Goal: Information Seeking & Learning: Find specific page/section

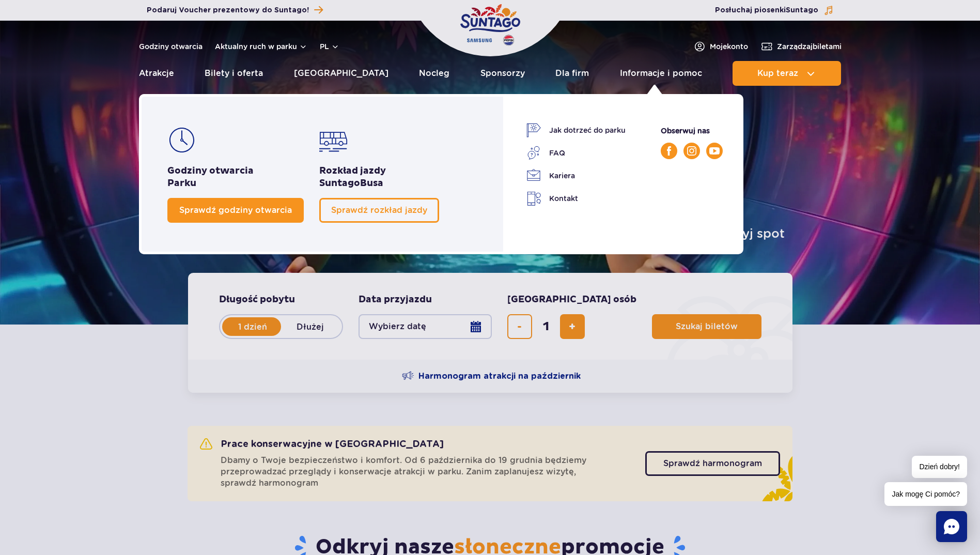
click at [263, 217] on link "Sprawdź godziny otwarcia" at bounding box center [235, 210] width 136 height 25
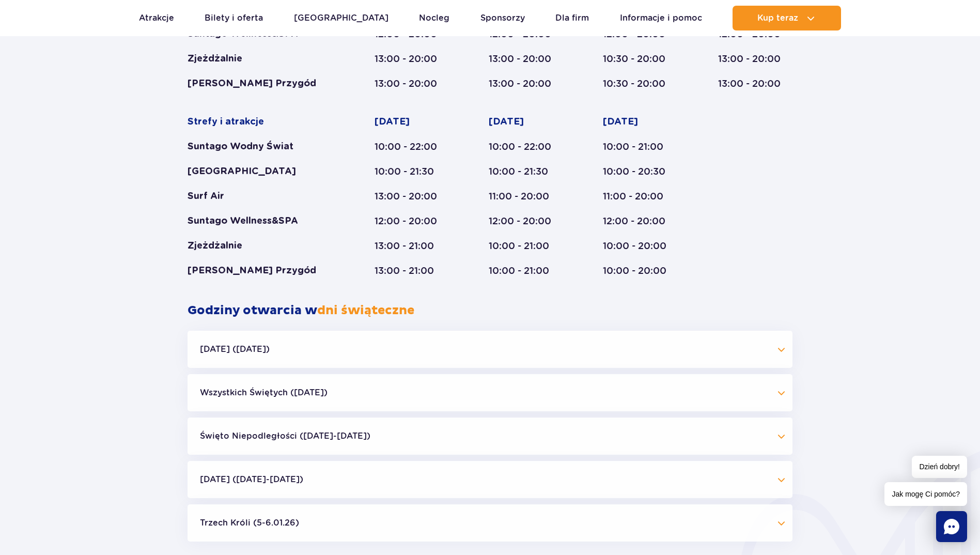
scroll to position [755, 0]
click at [779, 433] on button "Święto Niepodległości (09.11-11.11.25)" at bounding box center [490, 435] width 605 height 37
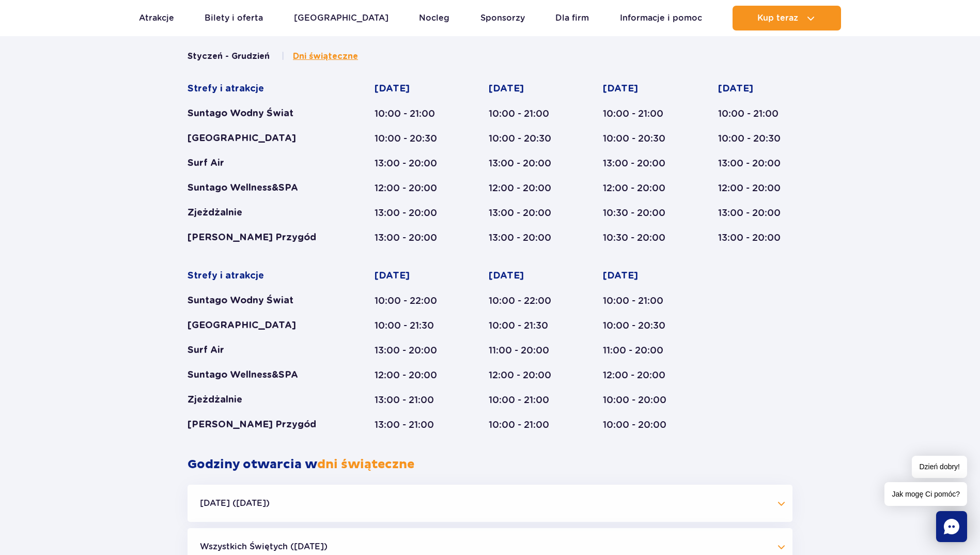
scroll to position [600, 0]
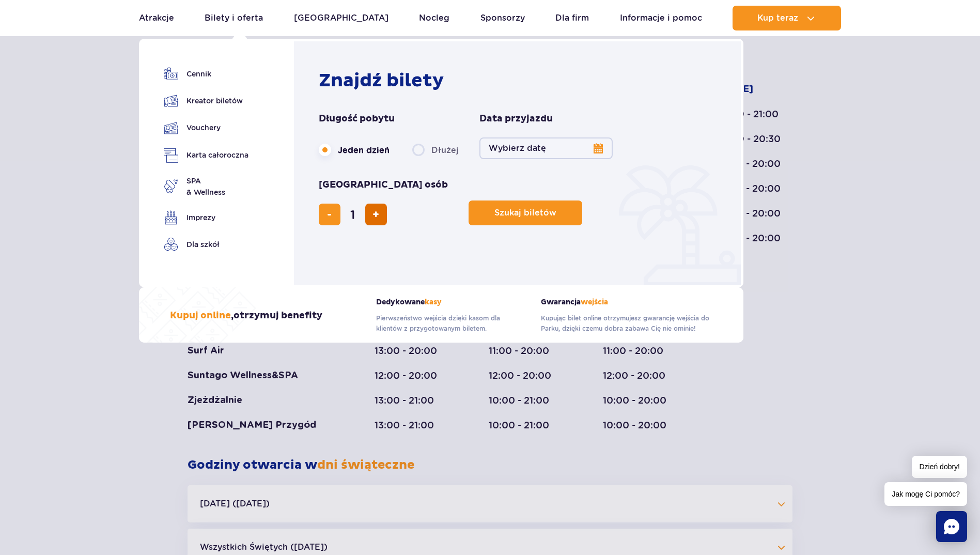
click at [387, 204] on button "dodaj bilet" at bounding box center [376, 215] width 22 height 22
type input "2"
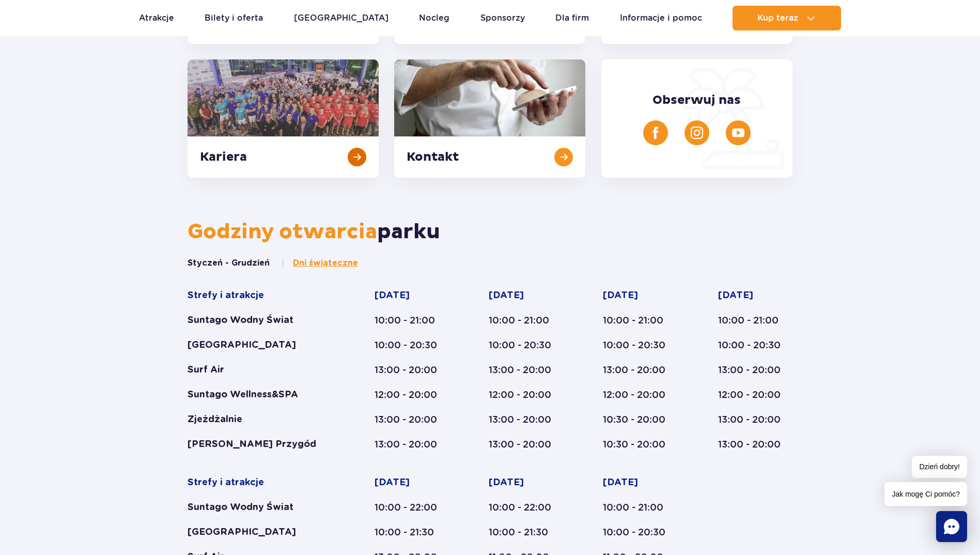
scroll to position [393, 0]
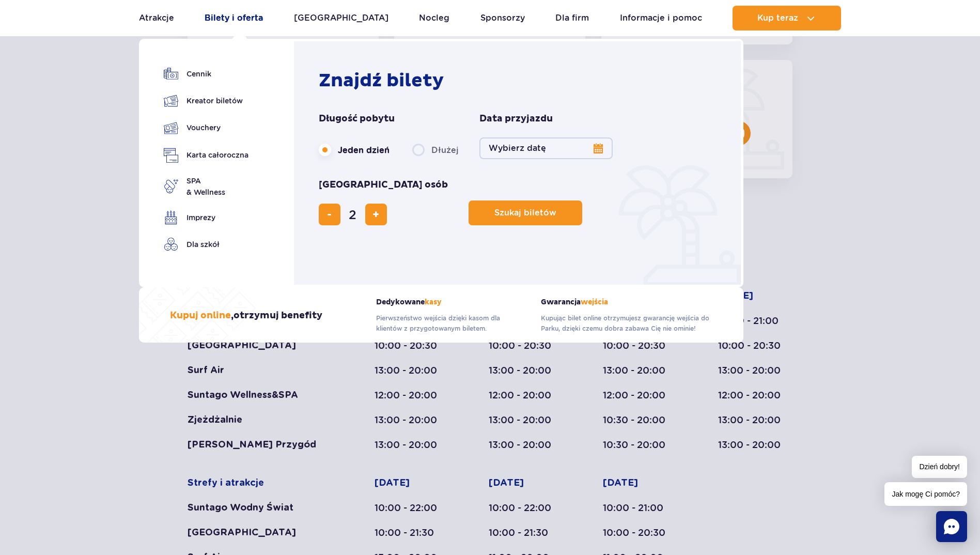
click at [241, 26] on link "Bilety i oferta" at bounding box center [234, 18] width 58 height 25
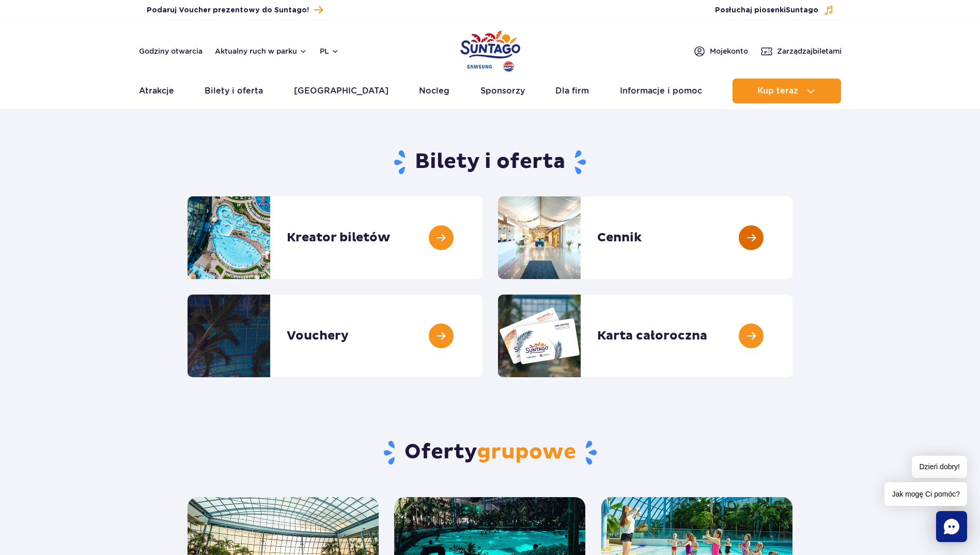
click at [793, 242] on link at bounding box center [793, 237] width 0 height 83
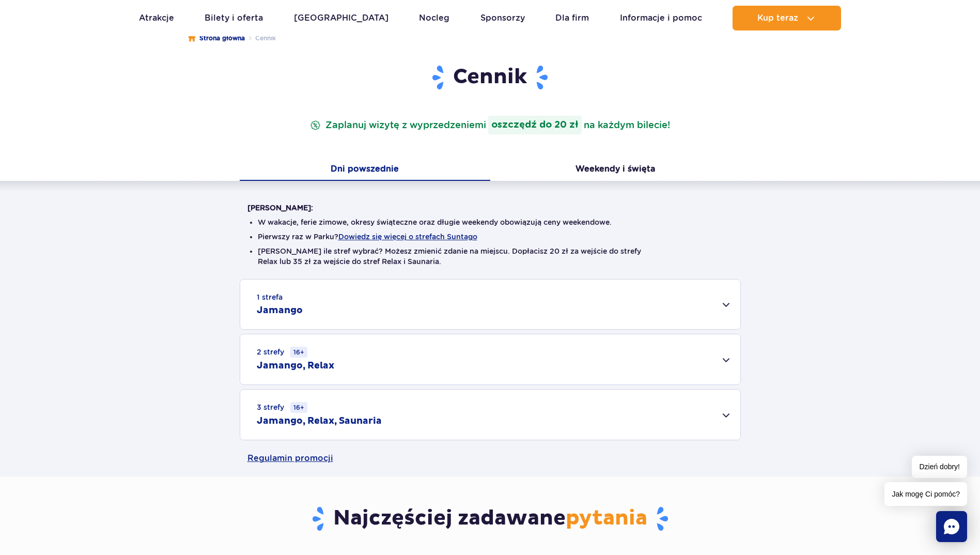
click at [710, 411] on div "3 strefy 16+ Jamango, Relax, Saunaria" at bounding box center [490, 415] width 500 height 50
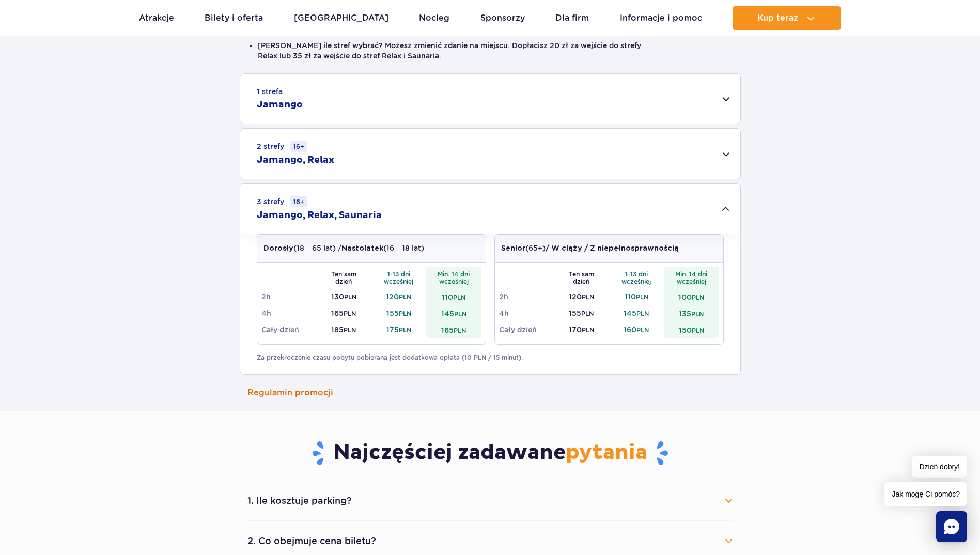
scroll to position [310, 0]
drag, startPoint x: 329, startPoint y: 327, endPoint x: 366, endPoint y: 328, distance: 37.2
click at [366, 328] on td "185 PLN" at bounding box center [343, 328] width 55 height 17
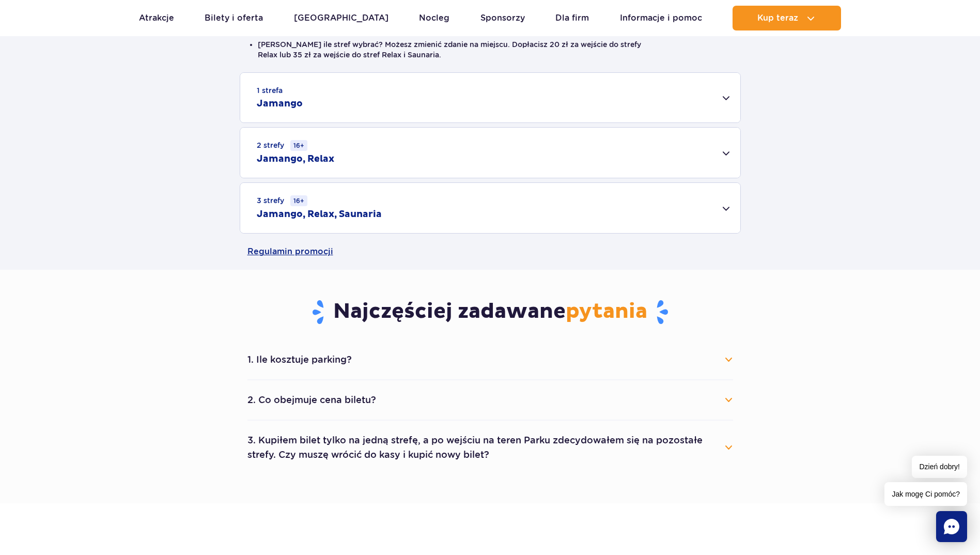
click at [679, 216] on div "3 strefy 16+ Jamango, Relax, Saunaria" at bounding box center [490, 208] width 500 height 50
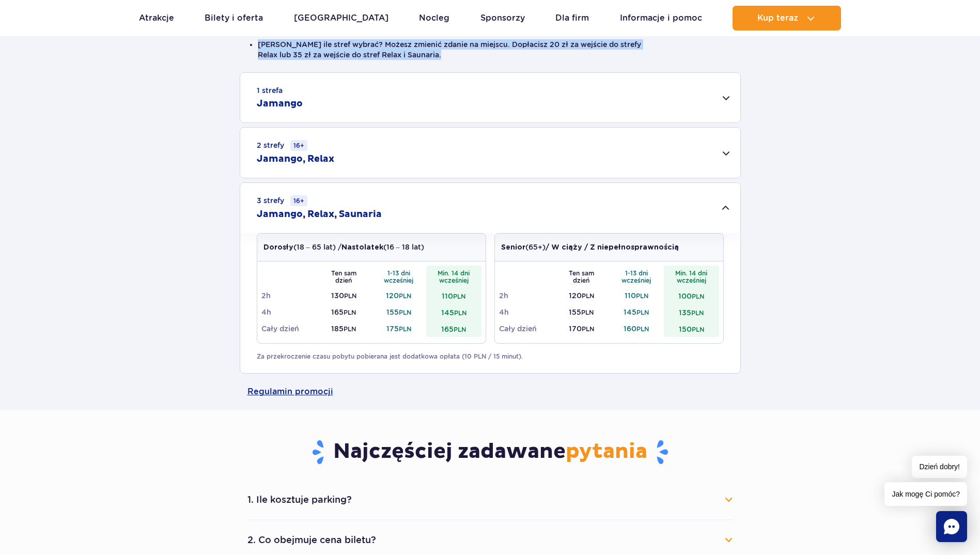
drag, startPoint x: 444, startPoint y: 56, endPoint x: 254, endPoint y: 45, distance: 190.5
click at [254, 45] on ul "W wakacje, ferie zimowe, okresy świąteczne oraz długie weekendy obowiązują ceny…" at bounding box center [491, 39] width 486 height 66
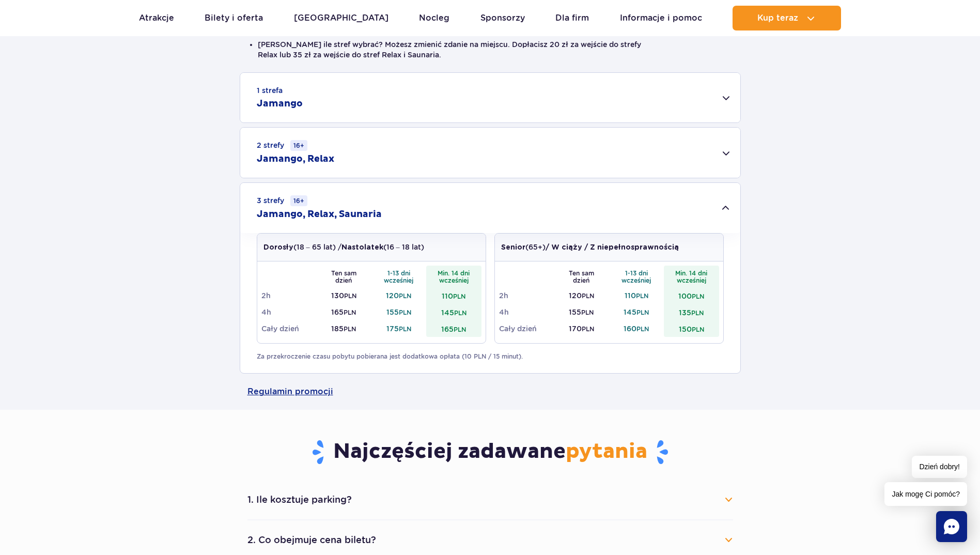
click at [836, 121] on div "1 strefa Jamango Dorosły (18 – 65 lat) / Nastolatek (16 – 18 lat) Ten sam dzień…" at bounding box center [490, 222] width 980 height 301
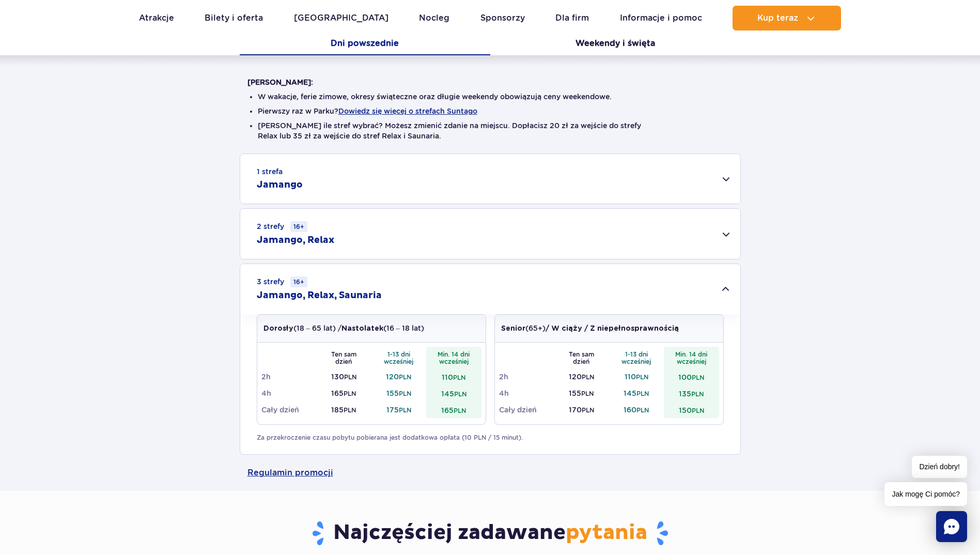
scroll to position [258, 0]
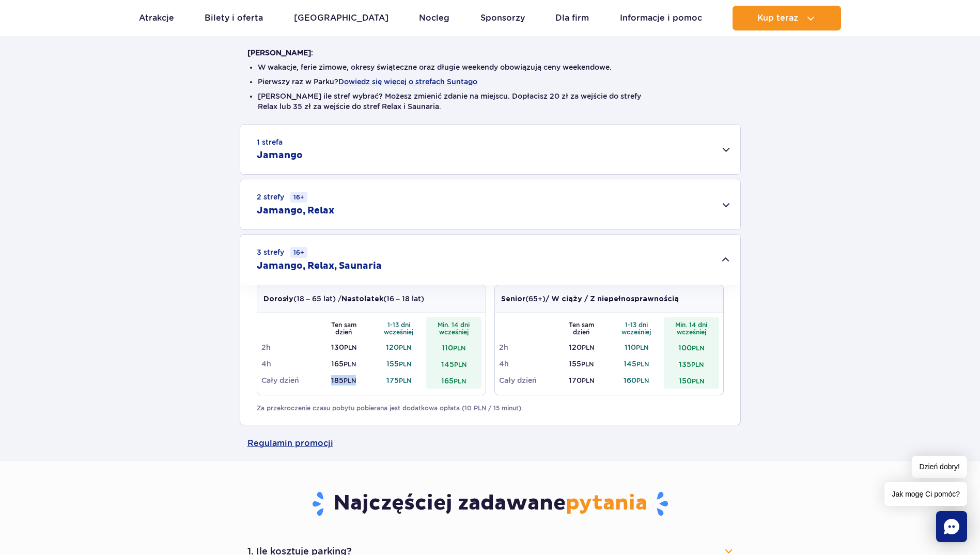
drag, startPoint x: 324, startPoint y: 385, endPoint x: 359, endPoint y: 378, distance: 36.2
click at [359, 378] on td "185 PLN" at bounding box center [343, 380] width 55 height 17
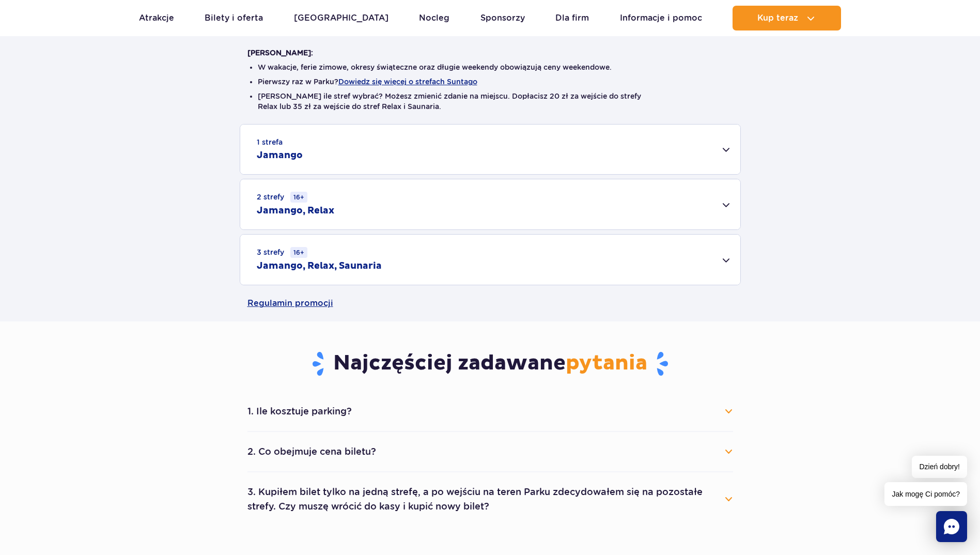
click at [802, 272] on div "1 strefa Jamango Dorosły (18 – 65 lat) / Nastolatek (16 – 18 lat) Ten sam dzień…" at bounding box center [490, 204] width 980 height 161
click at [719, 273] on div "3 strefy 16+ Jamango, Relax, Saunaria" at bounding box center [490, 260] width 500 height 50
